Goal: Task Accomplishment & Management: Manage account settings

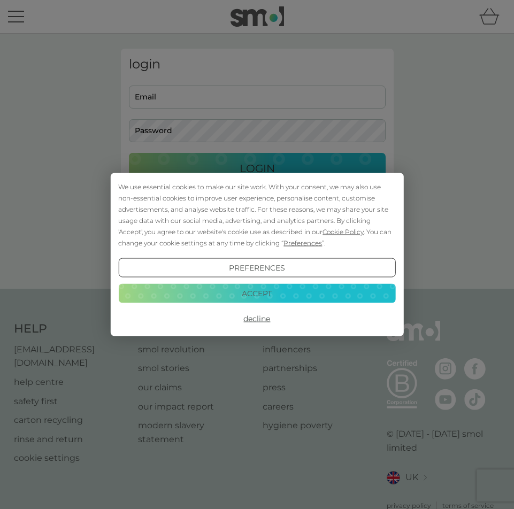
click at [273, 297] on button "Accept" at bounding box center [256, 292] width 277 height 19
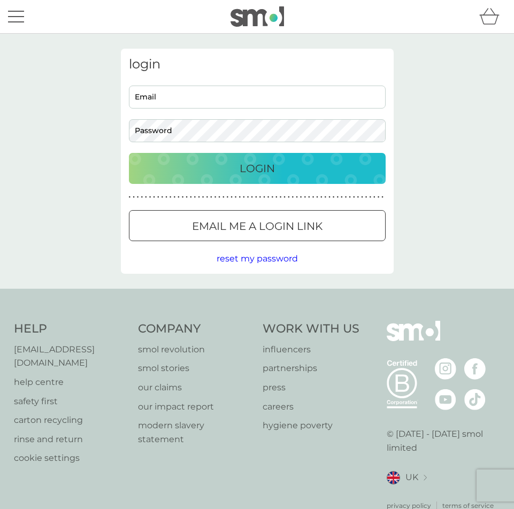
click at [197, 99] on input "Email" at bounding box center [257, 97] width 257 height 23
type input "[EMAIL_ADDRESS][DOMAIN_NAME]"
click at [244, 169] on p "Login" at bounding box center [256, 168] width 35 height 17
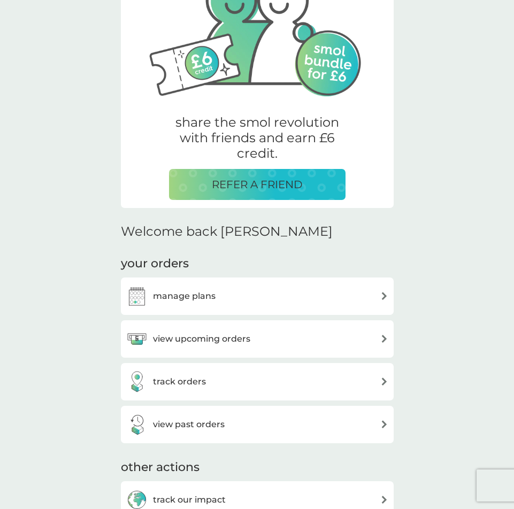
scroll to position [107, 0]
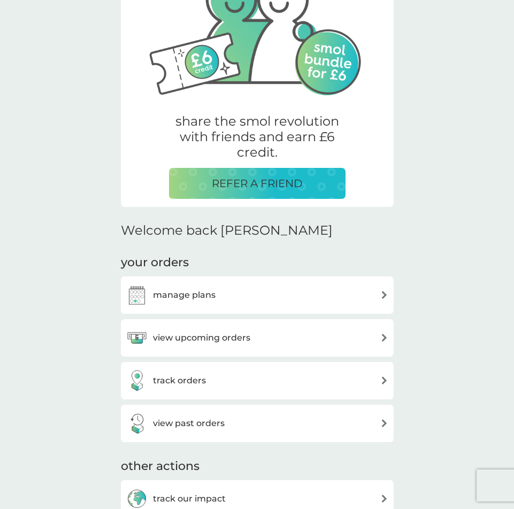
click at [198, 293] on h3 "manage plans" at bounding box center [184, 295] width 63 height 14
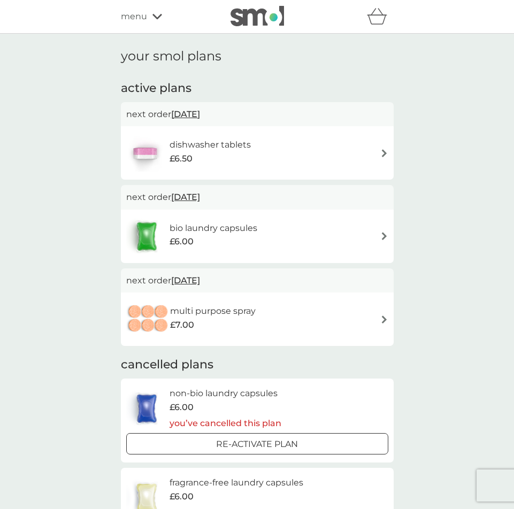
click at [369, 154] on div "dishwasher tablets £6.50" at bounding box center [257, 152] width 262 height 37
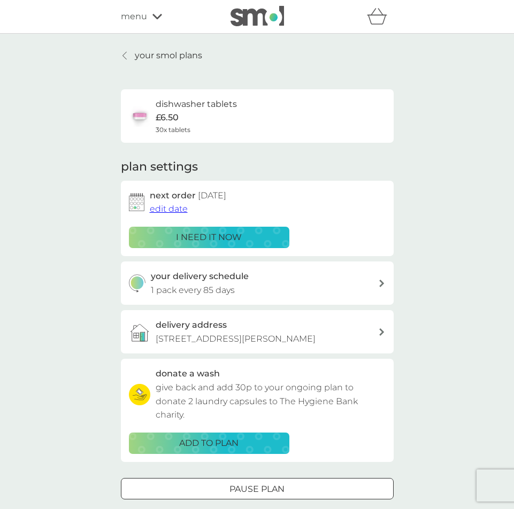
click at [222, 230] on p "i need it now" at bounding box center [209, 237] width 66 height 14
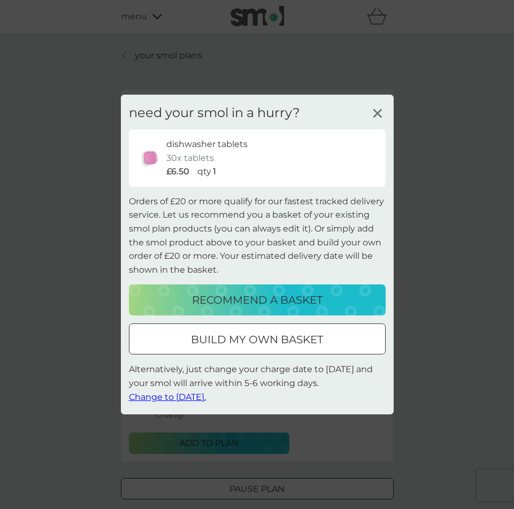
click at [194, 394] on span "Change to tomorrow." at bounding box center [167, 396] width 77 height 10
